Goal: Check status

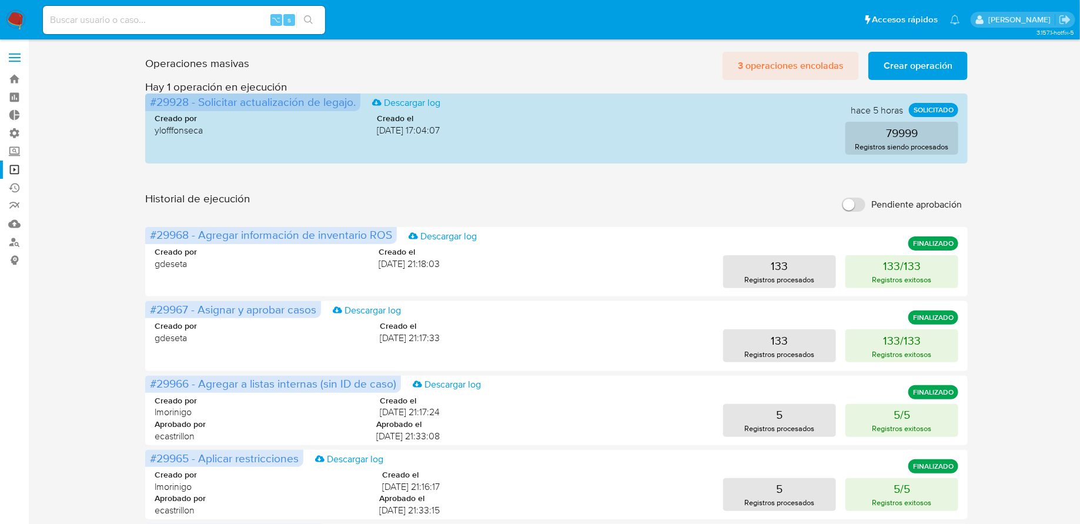
click at [776, 64] on span "3 operaciones encoladas" at bounding box center [791, 66] width 106 height 26
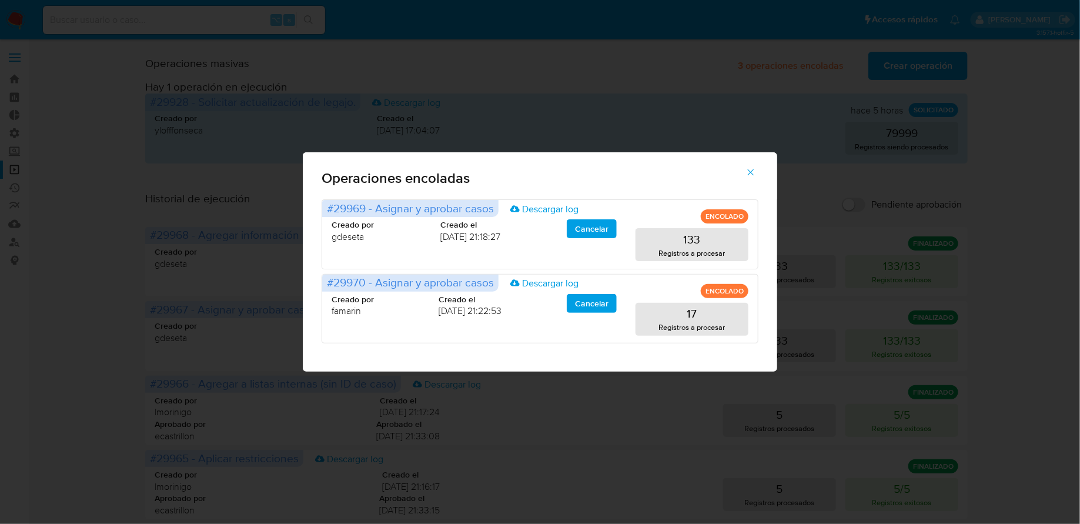
click at [750, 164] on span "button" at bounding box center [751, 172] width 11 height 26
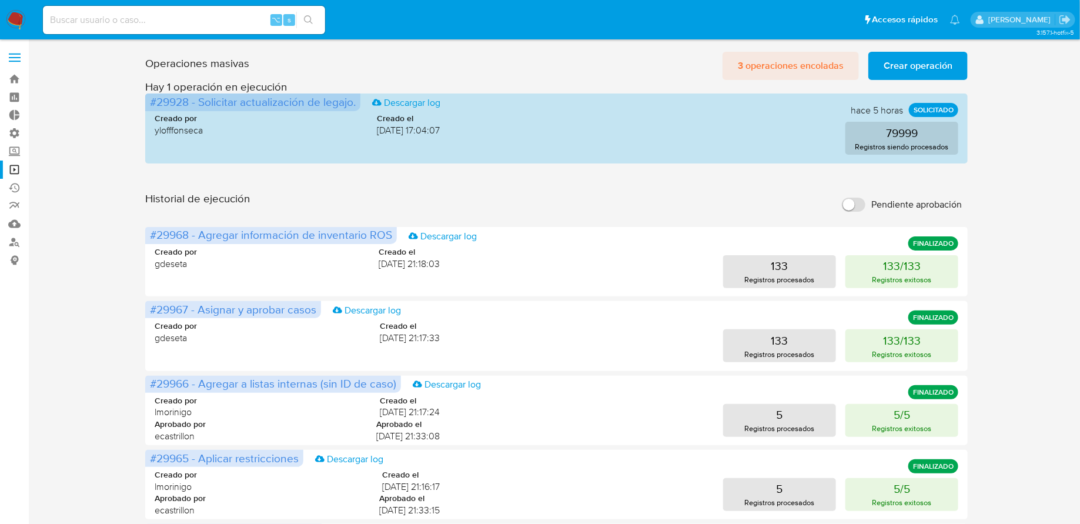
click at [777, 63] on span "3 operaciones encoladas" at bounding box center [791, 66] width 106 height 26
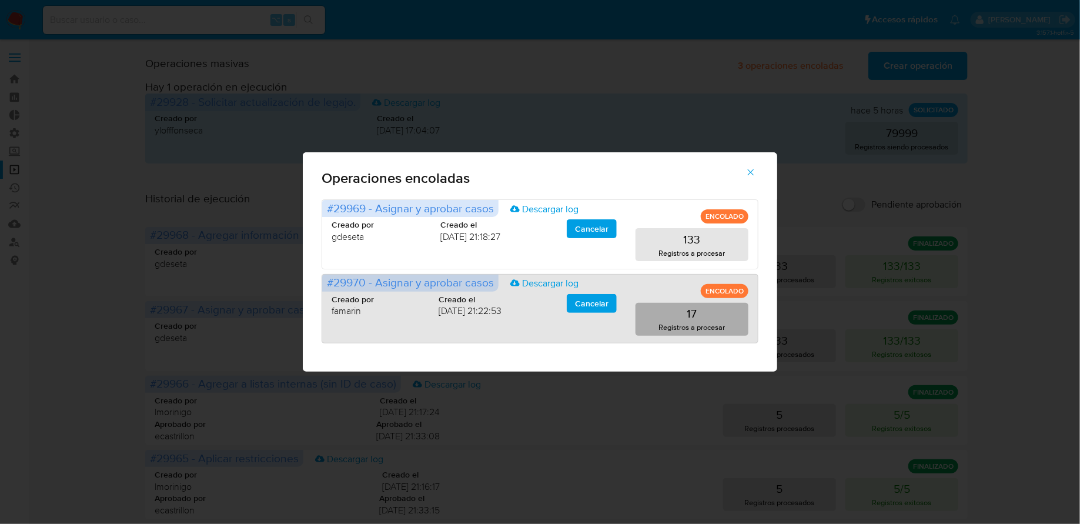
click at [696, 332] on button "17 Registros a procesar" at bounding box center [692, 319] width 113 height 33
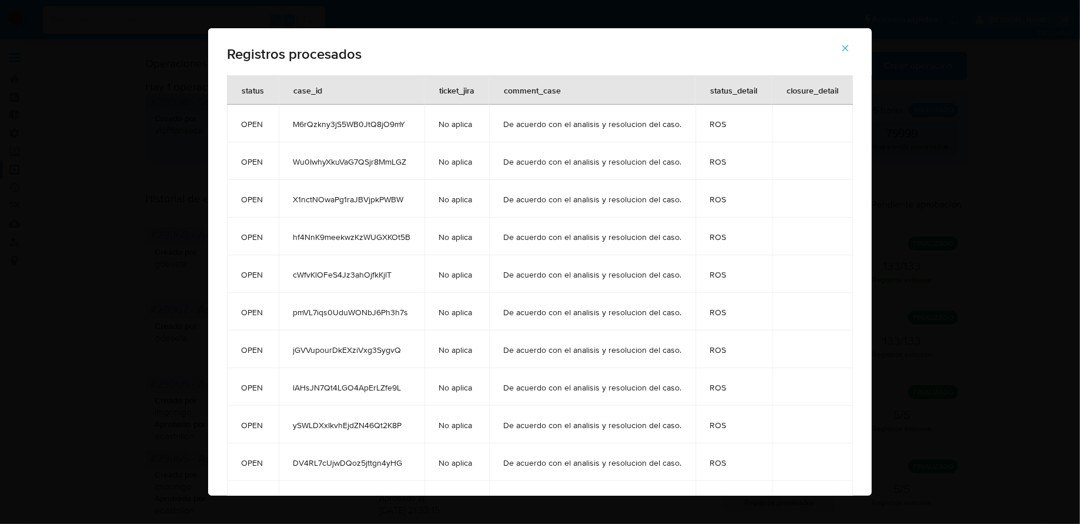
click at [849, 57] on span "button" at bounding box center [845, 48] width 11 height 26
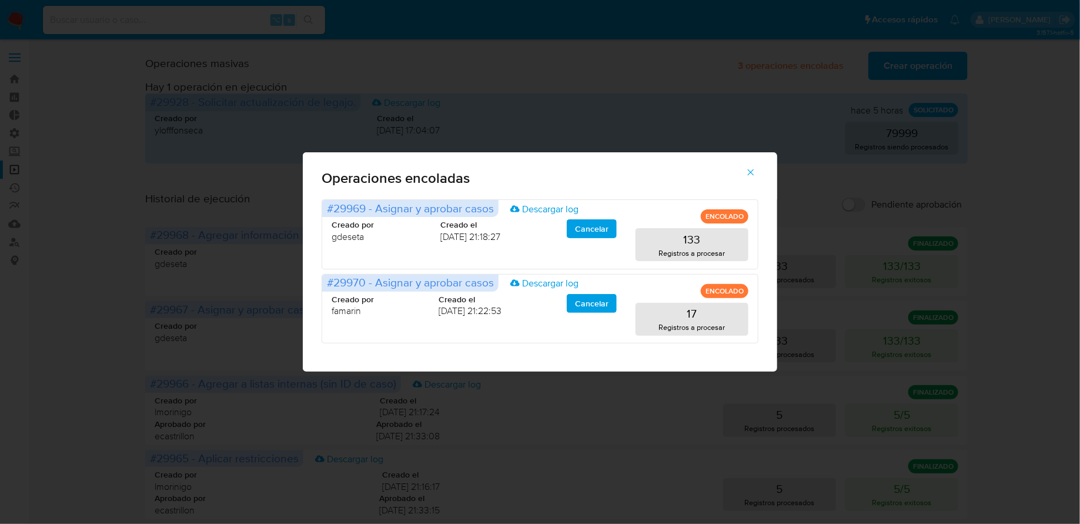
click at [754, 173] on icon "button" at bounding box center [751, 172] width 11 height 11
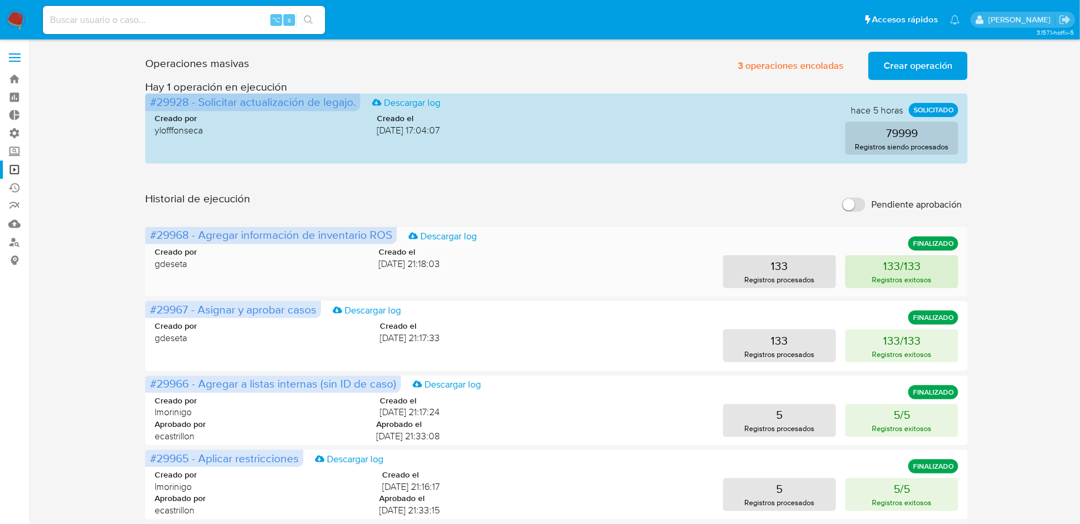
click at [876, 269] on button "133/133 Registros exitosos" at bounding box center [902, 271] width 113 height 33
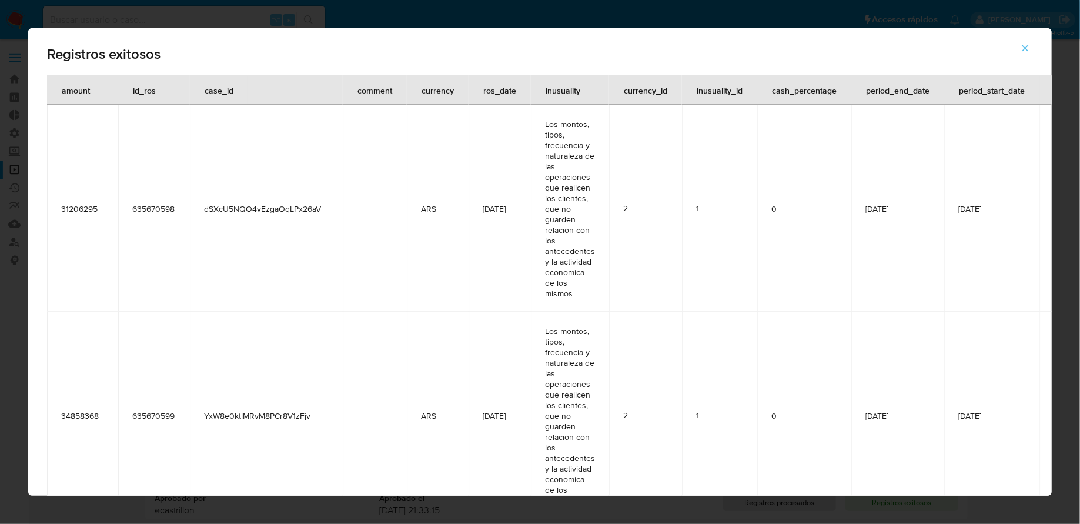
click at [1028, 46] on icon "button" at bounding box center [1025, 48] width 11 height 11
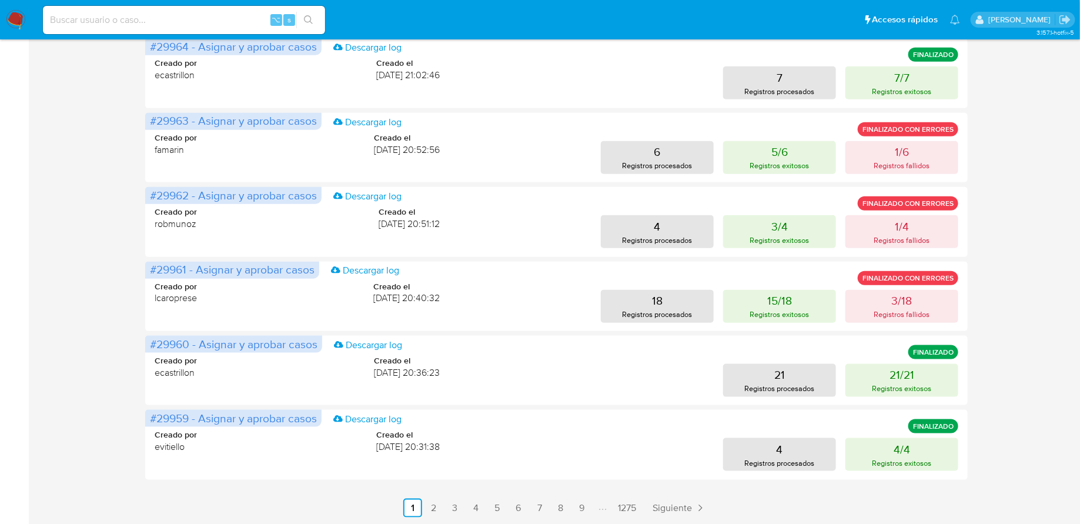
scroll to position [486, 0]
click at [209, 17] on input at bounding box center [184, 19] width 282 height 15
paste input "RbDC3zi2GqQaaBRtdmTGfFq8"
type input "RbDC3zi2GqQaaBRtdmTGfFq8"
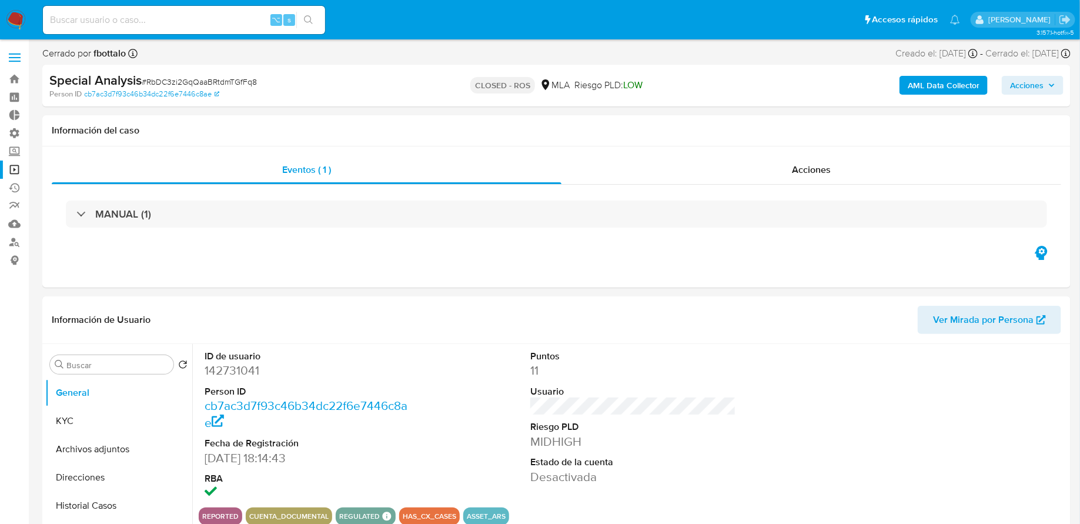
select select "10"
click at [178, 11] on div "⌥ s" at bounding box center [184, 20] width 282 height 28
click at [161, 12] on input at bounding box center [184, 19] width 282 height 15
paste input "rIvUJ4MwTJKAlh42WDqi8JhD"
type input "rIvUJ4MwTJKAlh42WDqi8JhD"
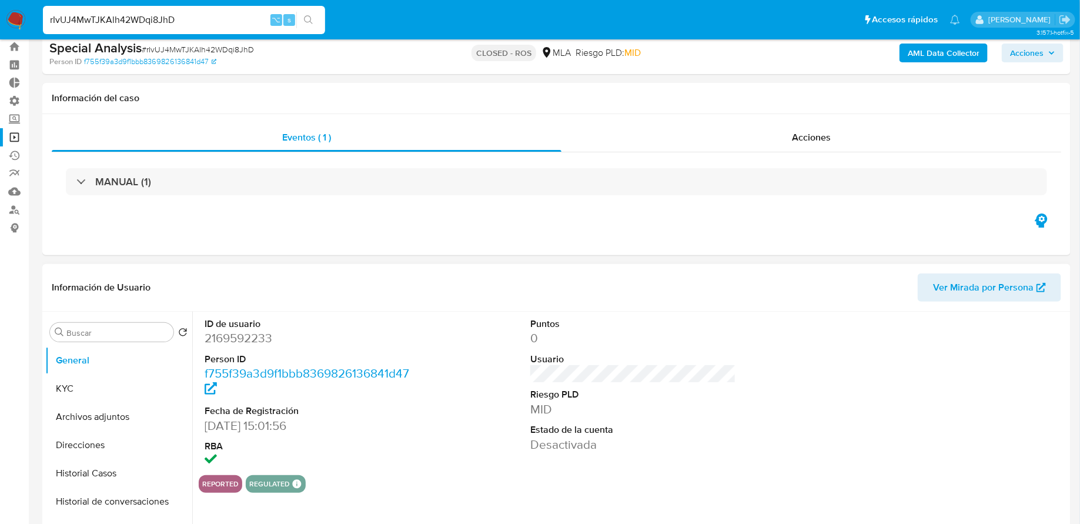
scroll to position [69, 0]
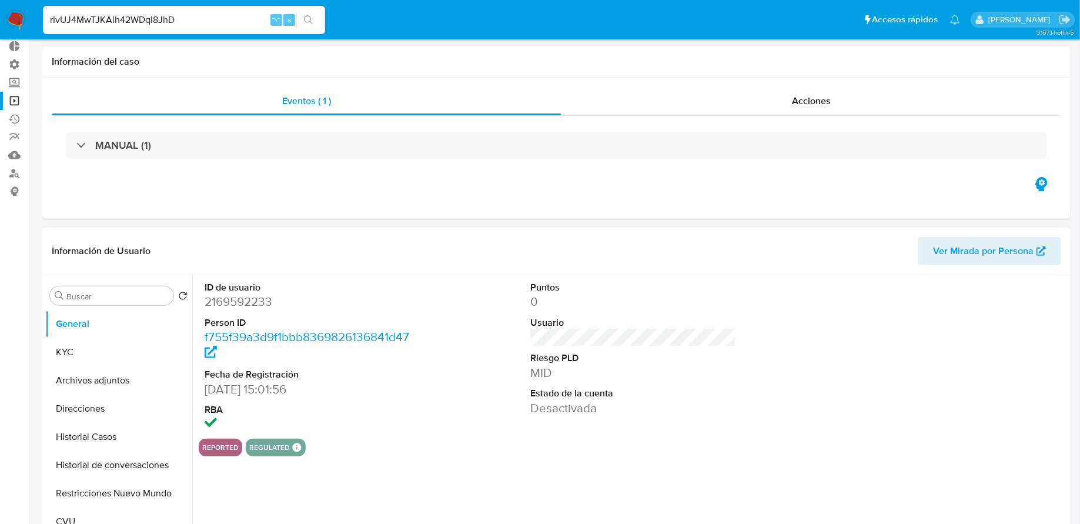
select select "10"
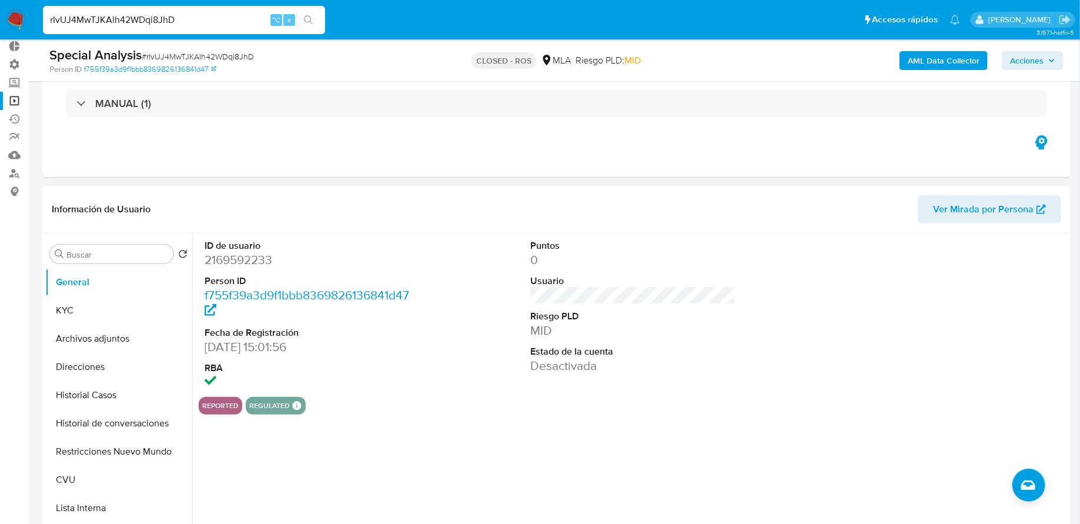
scroll to position [0, 0]
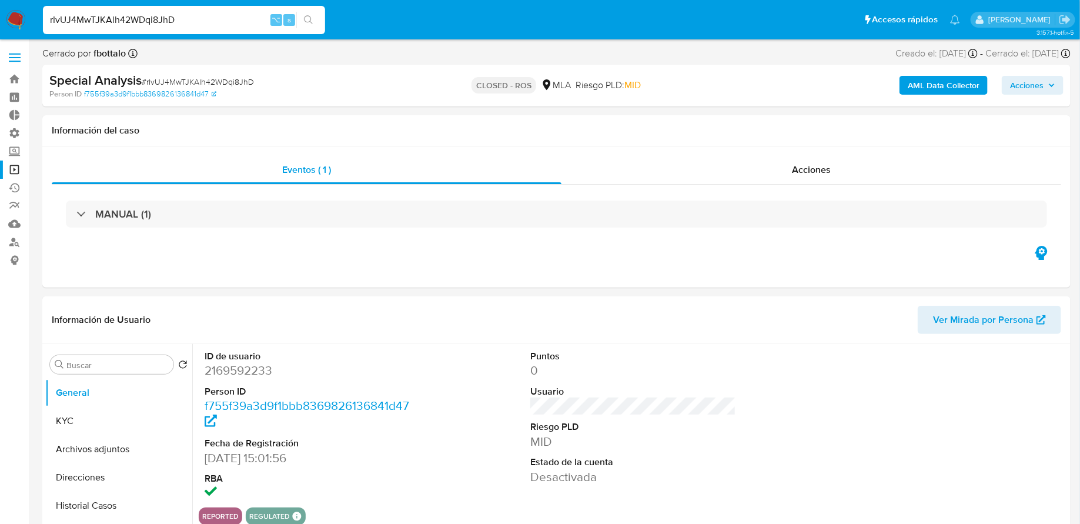
click at [16, 173] on link "Operaciones masivas" at bounding box center [70, 170] width 140 height 18
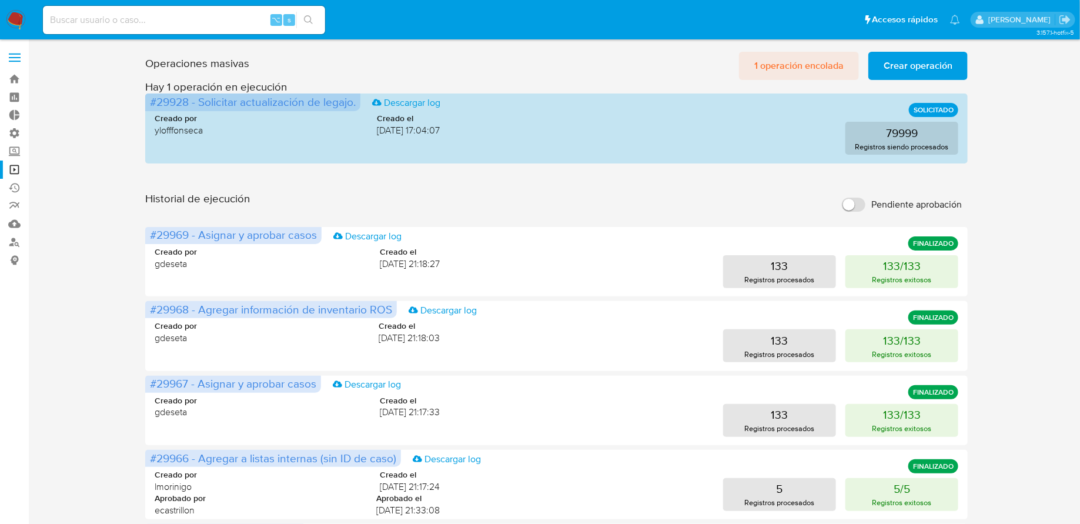
click at [784, 64] on span "1 operación encolada" at bounding box center [798, 66] width 89 height 26
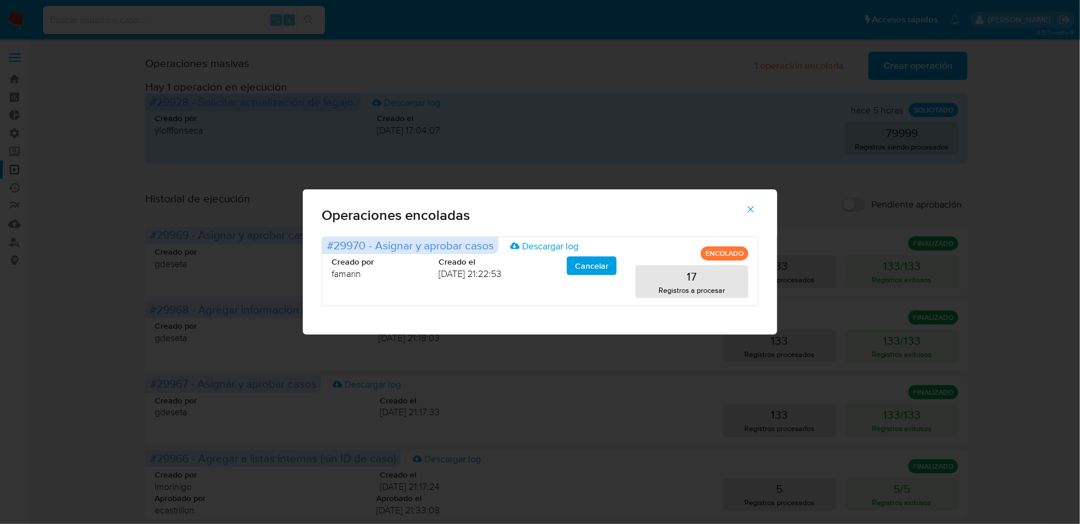
click at [753, 207] on icon "button" at bounding box center [751, 209] width 6 height 6
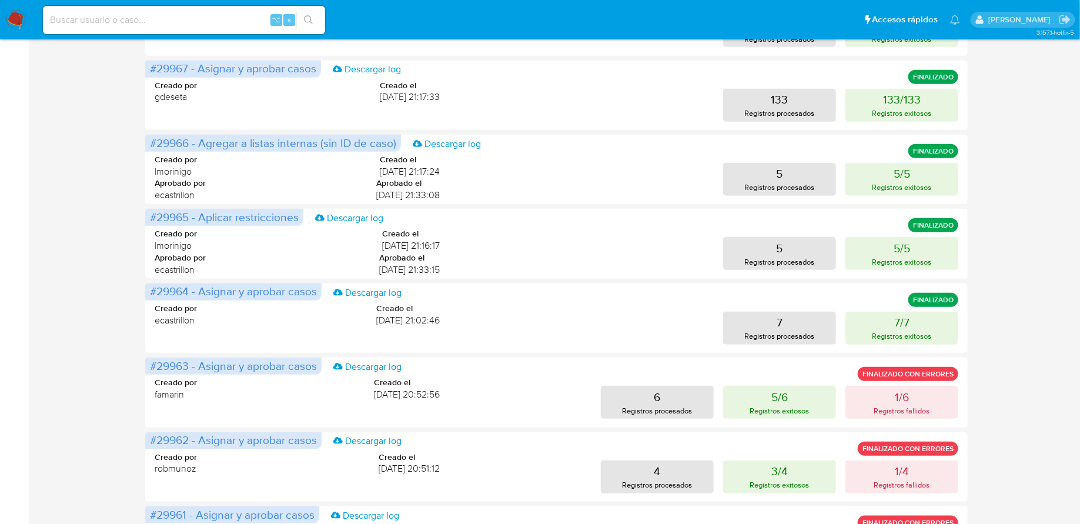
scroll to position [325, 0]
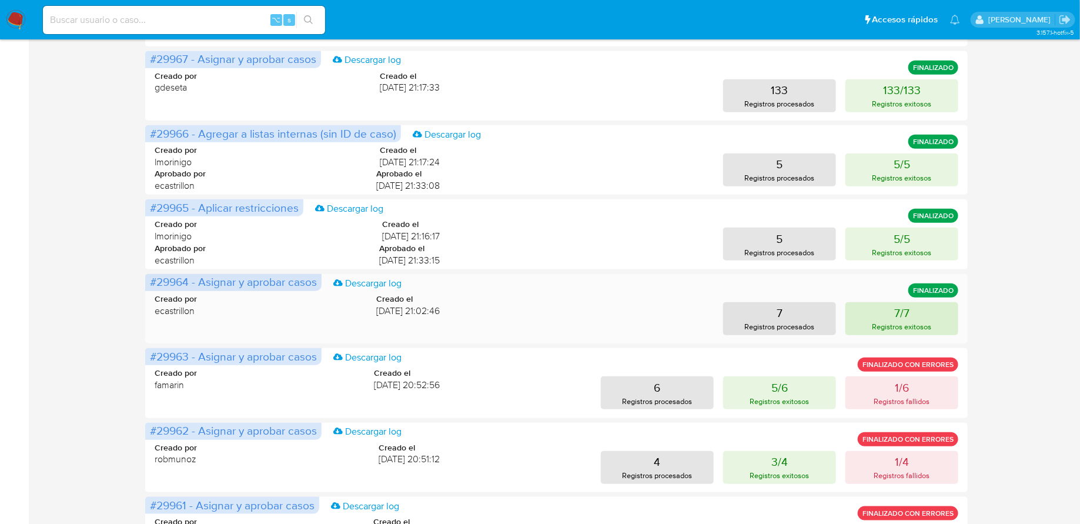
click at [911, 312] on button "7/7 Registros exitosos" at bounding box center [902, 318] width 113 height 33
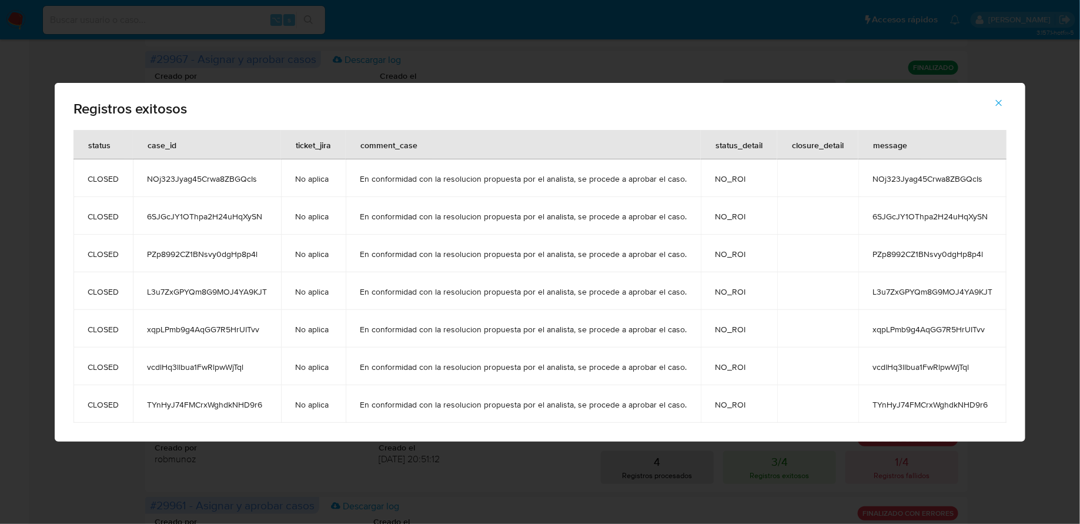
click at [998, 102] on icon "button" at bounding box center [999, 103] width 11 height 11
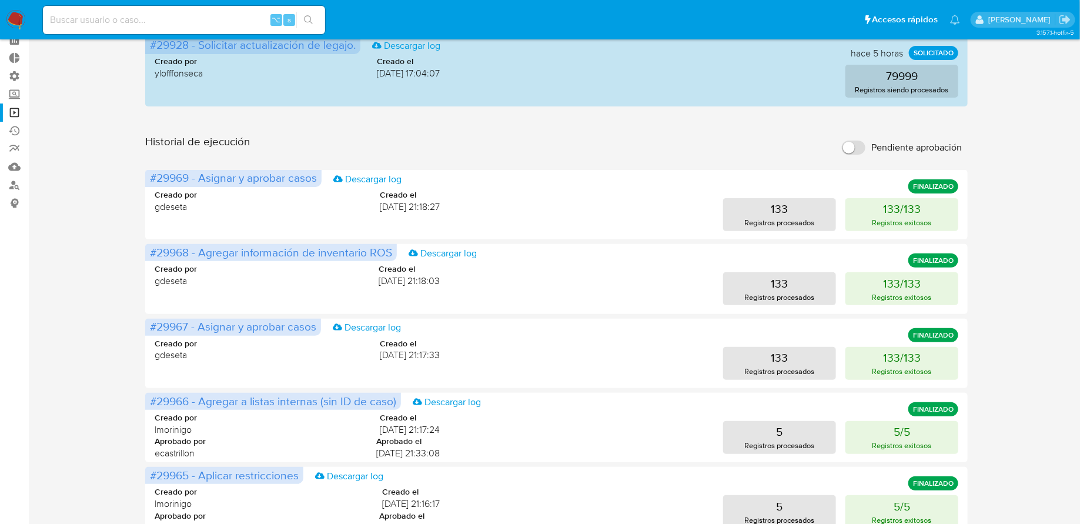
scroll to position [0, 0]
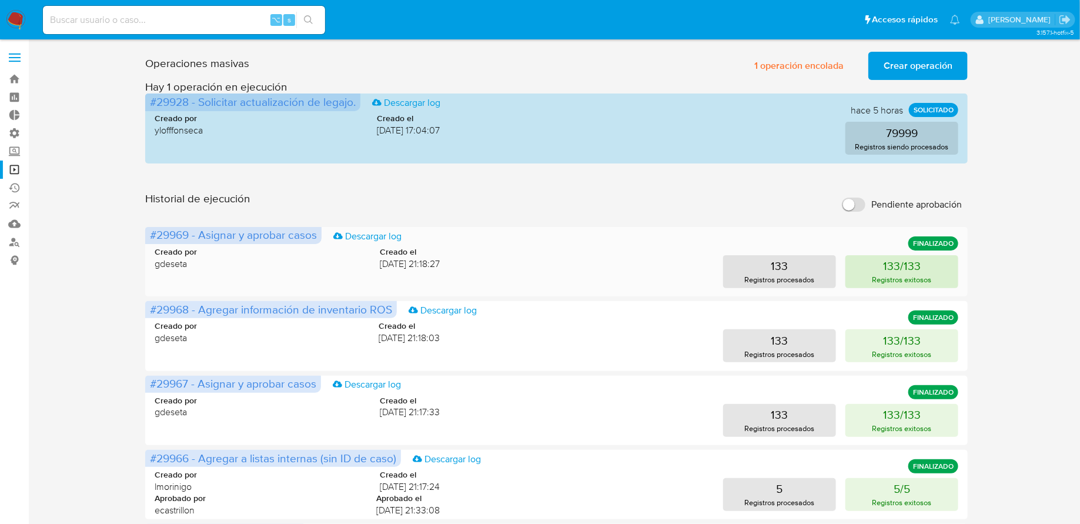
click at [878, 267] on button "133/133 Registros exitosos" at bounding box center [902, 271] width 113 height 33
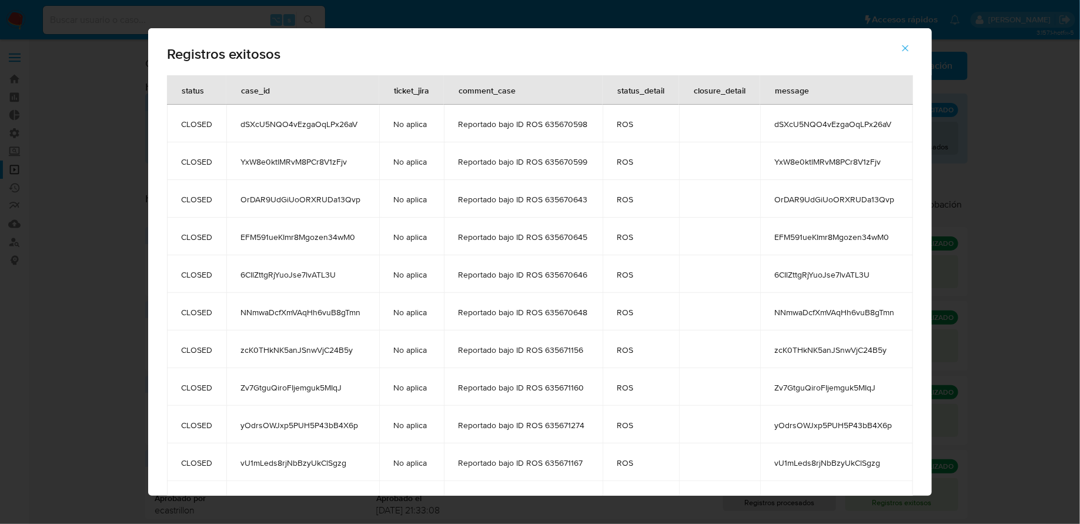
click at [252, 138] on td "dSXcU5NQO4vEzgaOqLPx26aV" at bounding box center [302, 124] width 153 height 38
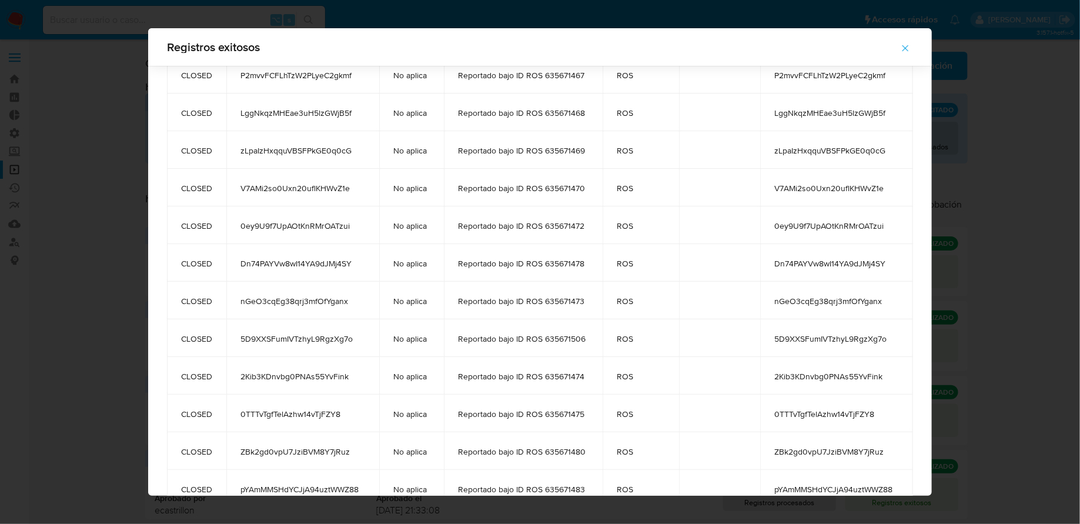
scroll to position [4622, 0]
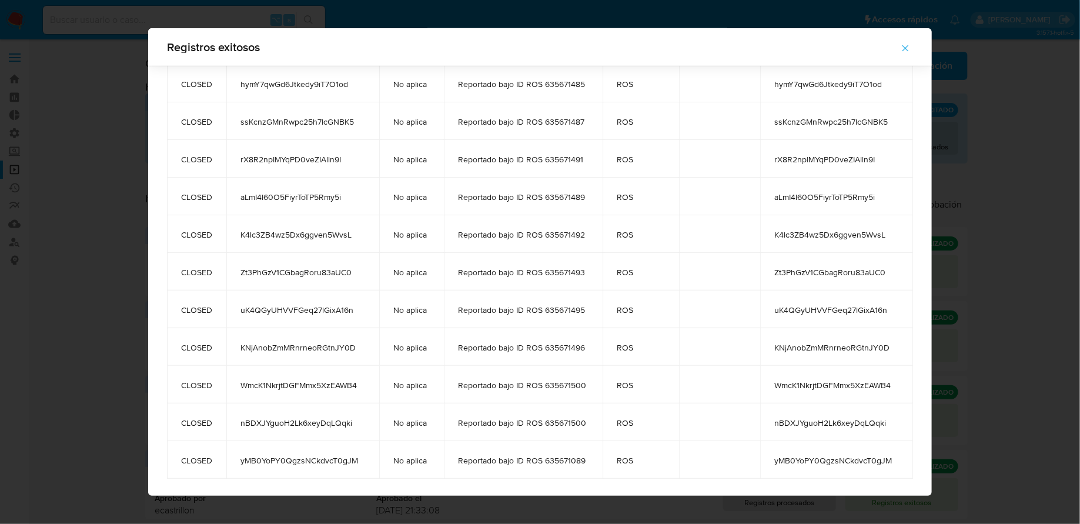
drag, startPoint x: 179, startPoint y: 123, endPoint x: 666, endPoint y: 470, distance: 597.8
click at [908, 48] on icon "button" at bounding box center [905, 48] width 11 height 11
